Goal: Navigation & Orientation: Find specific page/section

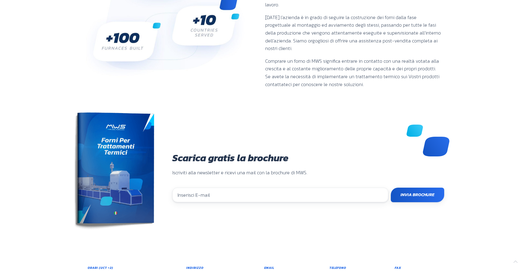
scroll to position [482, 0]
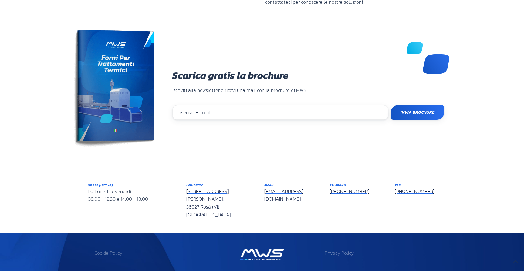
copy p "02949400242"
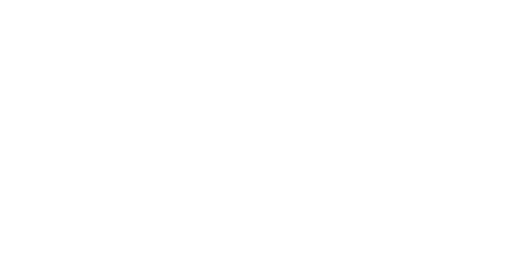
scroll to position [161, 364]
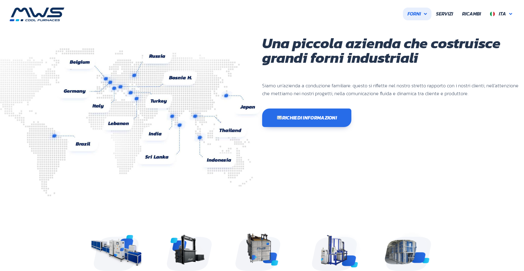
click at [426, 10] on link "Forni" at bounding box center [417, 14] width 29 height 13
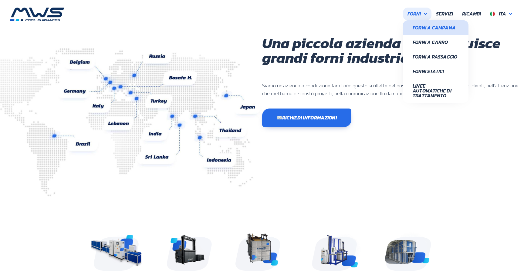
click at [420, 27] on span "Forni a Campana" at bounding box center [436, 27] width 46 height 5
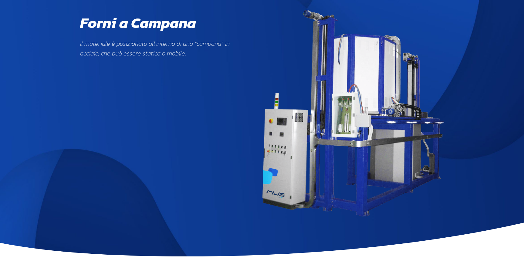
scroll to position [24, 0]
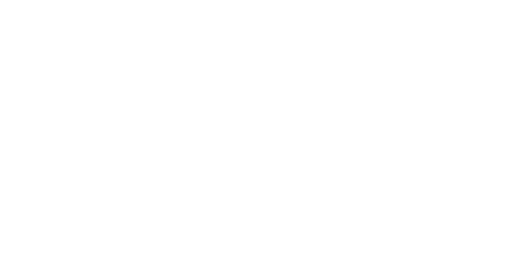
scroll to position [161, 364]
